Goal: Information Seeking & Learning: Get advice/opinions

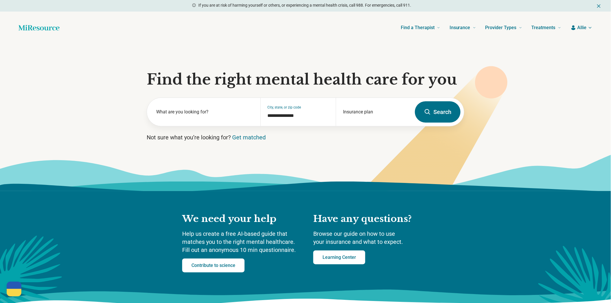
click at [424, 115] on icon at bounding box center [427, 112] width 7 height 7
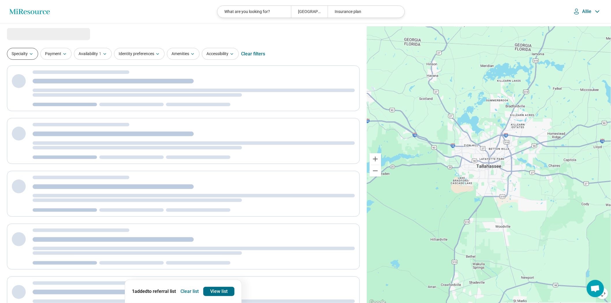
click at [33, 56] on icon "button" at bounding box center [31, 54] width 5 height 5
select select "***"
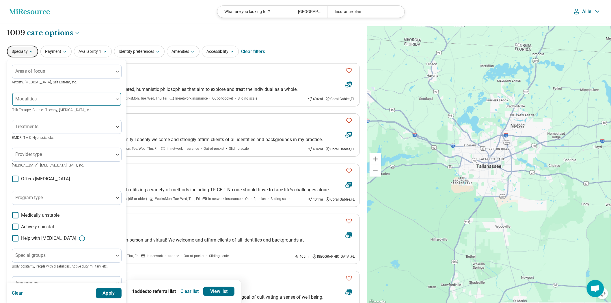
click at [68, 106] on div at bounding box center [62, 102] width 97 height 8
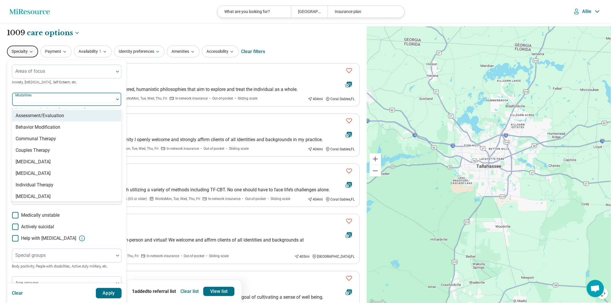
click at [76, 98] on div "Areas of focus Anxiety, Depression, Self-Esteem, etc. 8 results available. Use …" at bounding box center [67, 178] width 110 height 226
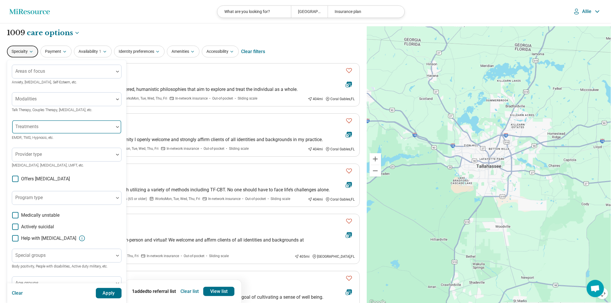
click at [58, 133] on div at bounding box center [62, 129] width 97 height 8
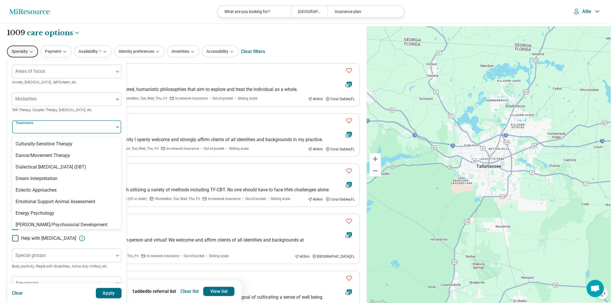
scroll to position [385, 0]
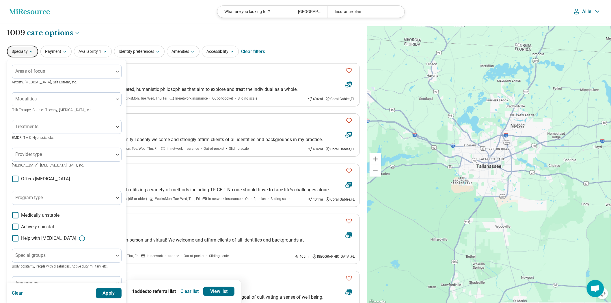
click at [90, 129] on div "Areas of focus Anxiety, Depression, Self-Esteem, etc. Modalities Talk Therapy, …" at bounding box center [67, 178] width 110 height 226
click at [191, 57] on button "Amenities" at bounding box center [183, 52] width 33 height 12
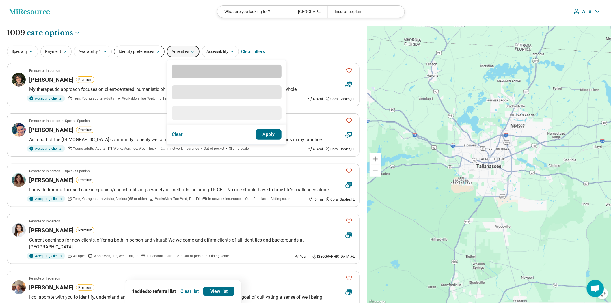
click at [162, 56] on button "Identity preferences" at bounding box center [139, 52] width 51 height 12
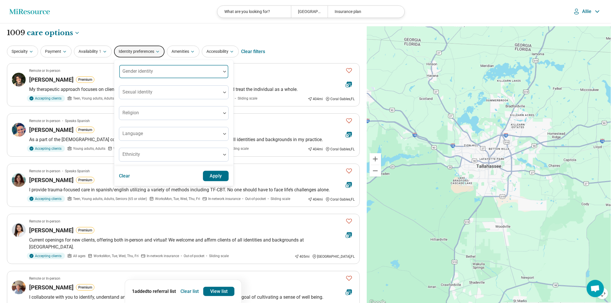
click at [165, 78] on div at bounding box center [170, 74] width 97 height 8
click at [181, 36] on div "**********" at bounding box center [183, 33] width 353 height 10
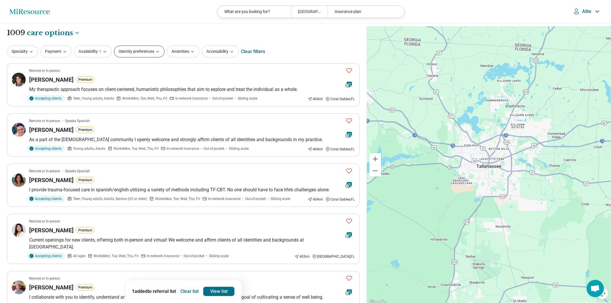
click at [158, 57] on button "Identity preferences" at bounding box center [139, 52] width 51 height 12
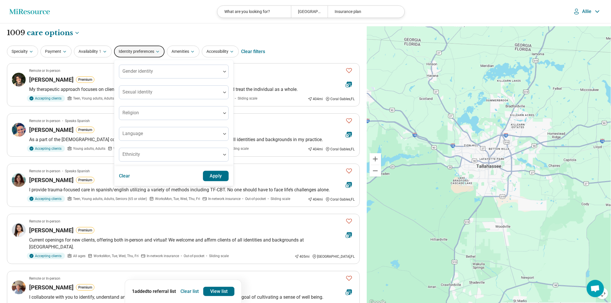
click at [161, 23] on header "Miresource logo What are you looking for? Tallahassee, FL Insurance plan Allie" at bounding box center [305, 11] width 611 height 23
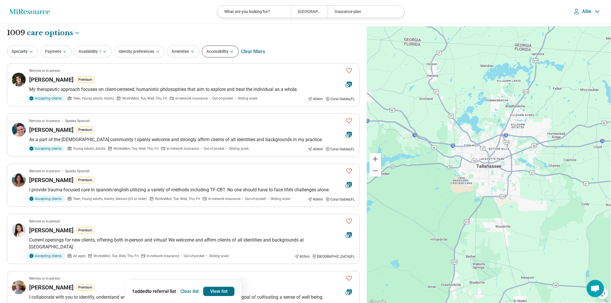
click at [239, 53] on button "Accessibility" at bounding box center [220, 52] width 37 height 12
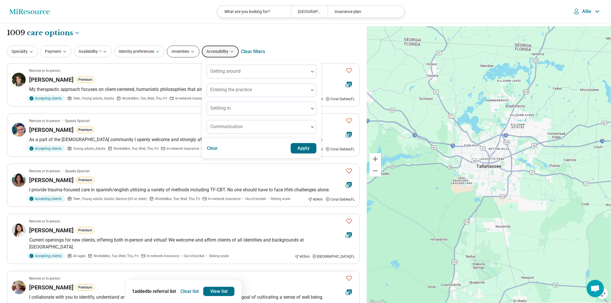
click at [200, 57] on button "Amenities" at bounding box center [183, 52] width 33 height 12
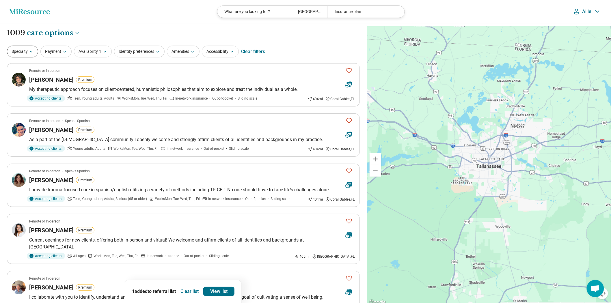
click at [21, 53] on button "Specialty" at bounding box center [22, 52] width 31 height 12
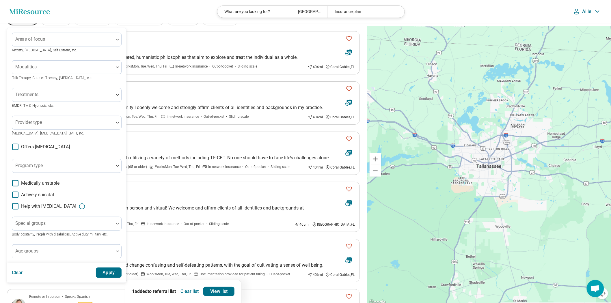
scroll to position [64, 0]
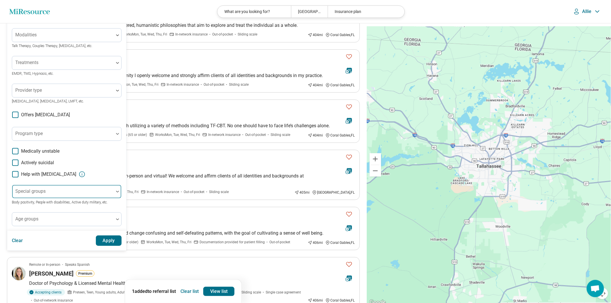
click at [111, 198] on div at bounding box center [62, 194] width 97 height 8
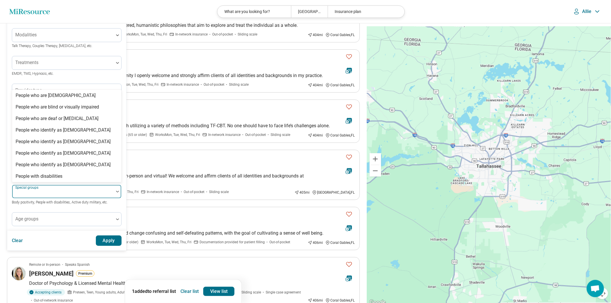
scroll to position [184, 0]
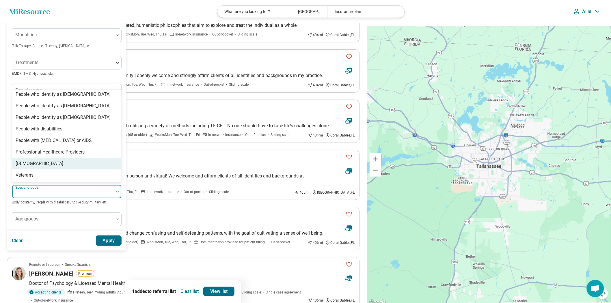
click at [84, 169] on div "[DEMOGRAPHIC_DATA]" at bounding box center [66, 164] width 109 height 12
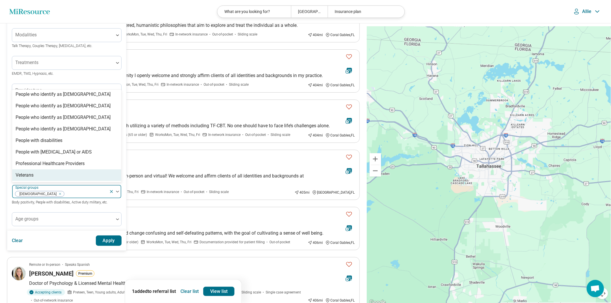
click at [122, 246] on button "Apply" at bounding box center [109, 241] width 26 height 10
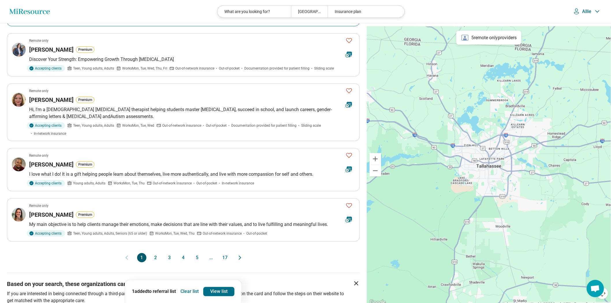
scroll to position [385, 0]
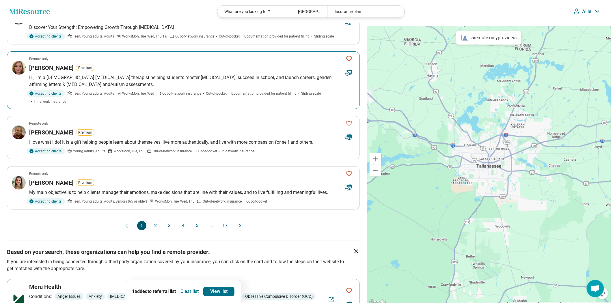
click at [277, 109] on article "Remote only Katherine Mageau Premium Hi, I'm a queer ADHD therapist helping stu…" at bounding box center [183, 80] width 353 height 58
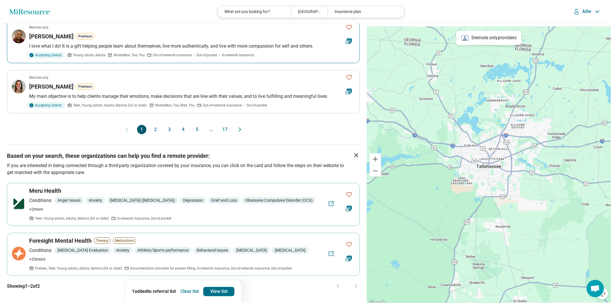
scroll to position [609, 0]
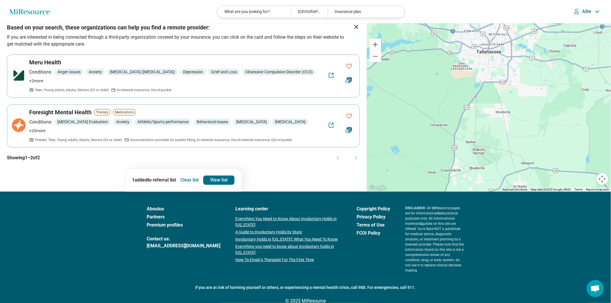
click at [167, 6] on button "3" at bounding box center [169, 1] width 9 height 9
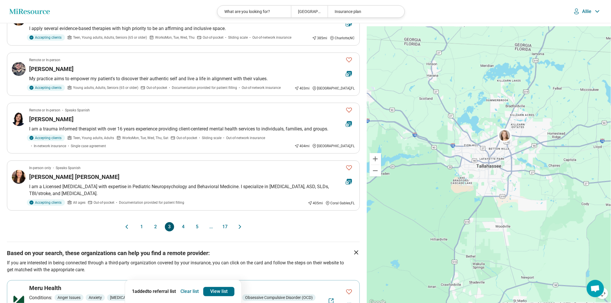
scroll to position [449, 0]
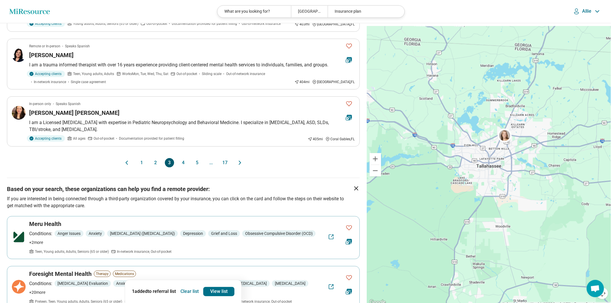
click at [155, 167] on button "2" at bounding box center [155, 162] width 9 height 9
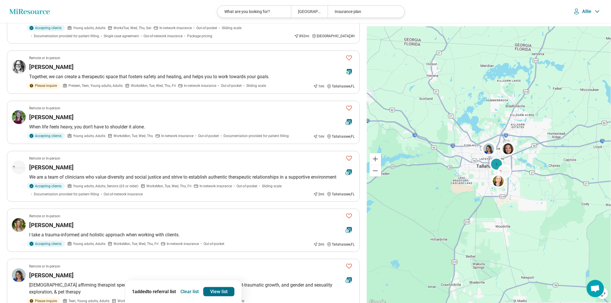
scroll to position [224, 0]
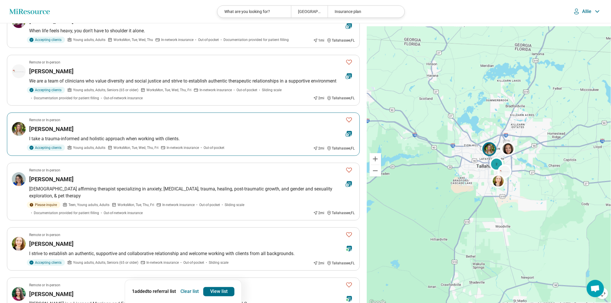
click at [187, 133] on div "Ashley Sonnone" at bounding box center [185, 129] width 312 height 8
click at [159, 85] on p "We are a team of clinicians who value diversity and social justice and strive t…" at bounding box center [192, 81] width 326 height 7
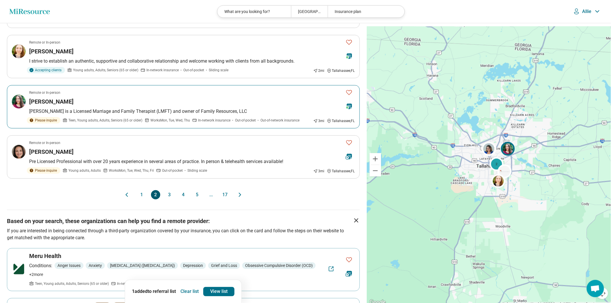
scroll to position [449, 0]
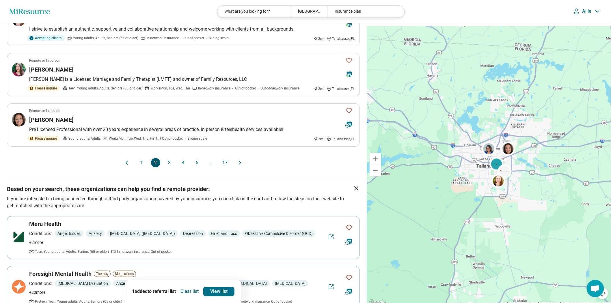
click at [189, 167] on div "1 2 3 4 5 ... 17" at bounding box center [183, 162] width 92 height 9
click at [184, 167] on button "4" at bounding box center [183, 162] width 9 height 9
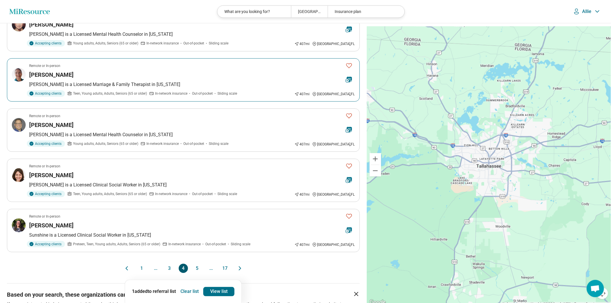
scroll to position [481, 0]
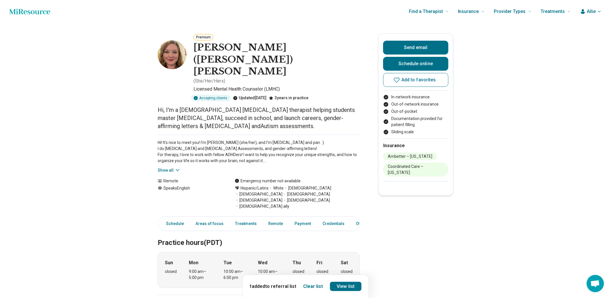
click at [168, 167] on button "Show all" at bounding box center [169, 170] width 23 height 6
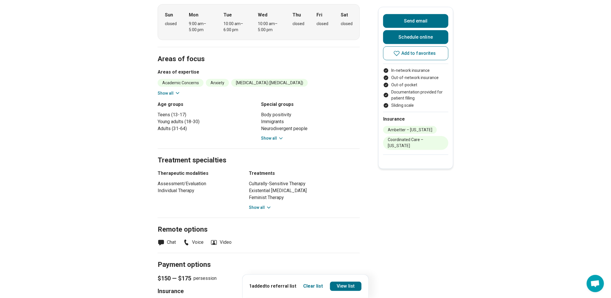
scroll to position [192, 0]
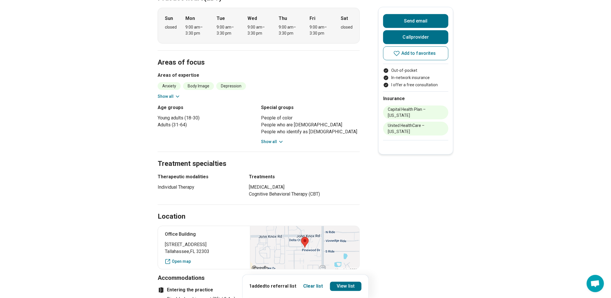
scroll to position [289, 0]
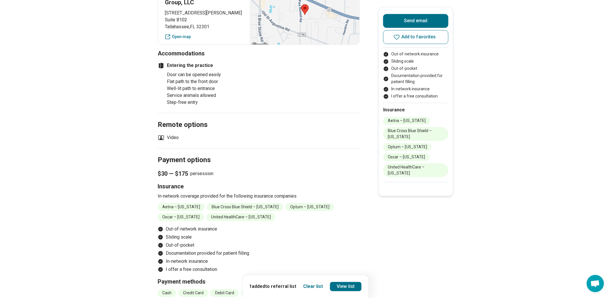
scroll to position [642, 0]
